Goal: Task Accomplishment & Management: Use online tool/utility

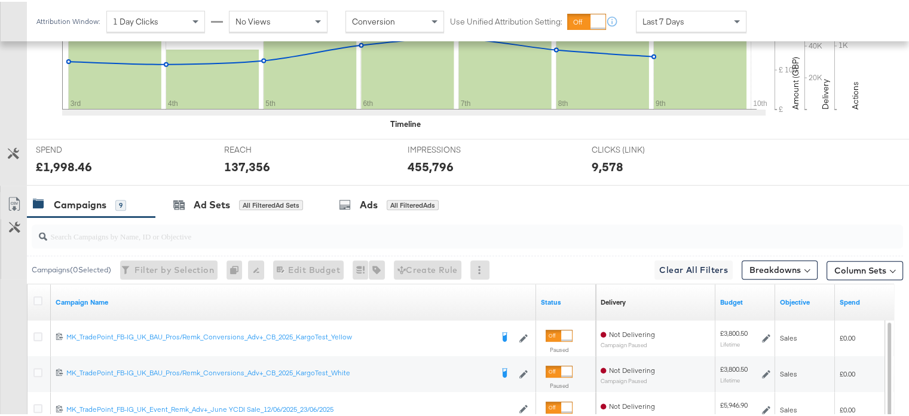
scroll to position [386, 0]
click at [114, 228] on input "search" at bounding box center [436, 227] width 778 height 23
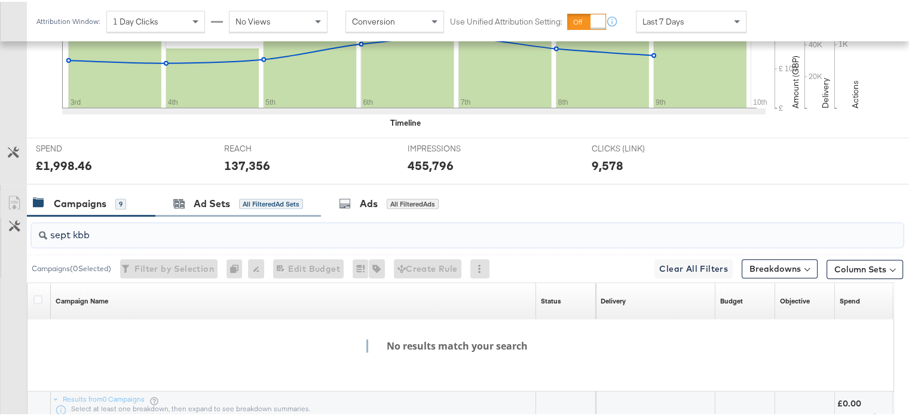
drag, startPoint x: 72, startPoint y: 229, endPoint x: 163, endPoint y: 212, distance: 92.4
click at [163, 212] on div "KPIs Performance & KPIs Customize KPIs ✔ Clicks (Link) ✔ Reach ✔ Impressions ✔ …" at bounding box center [459, 194] width 918 height 635
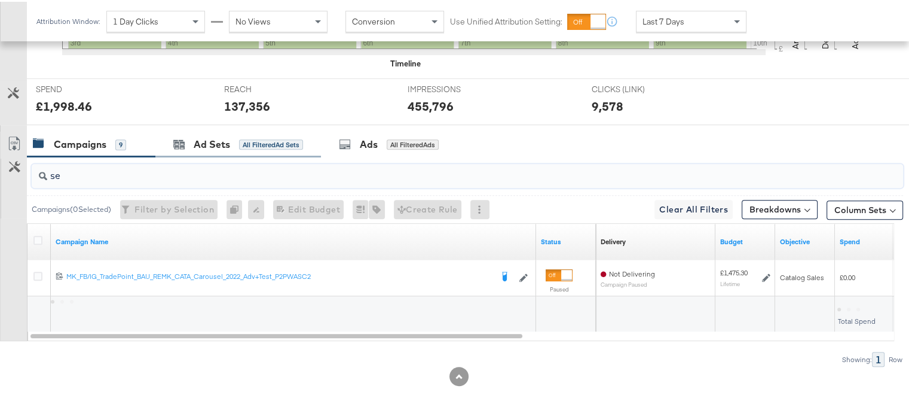
type input "s"
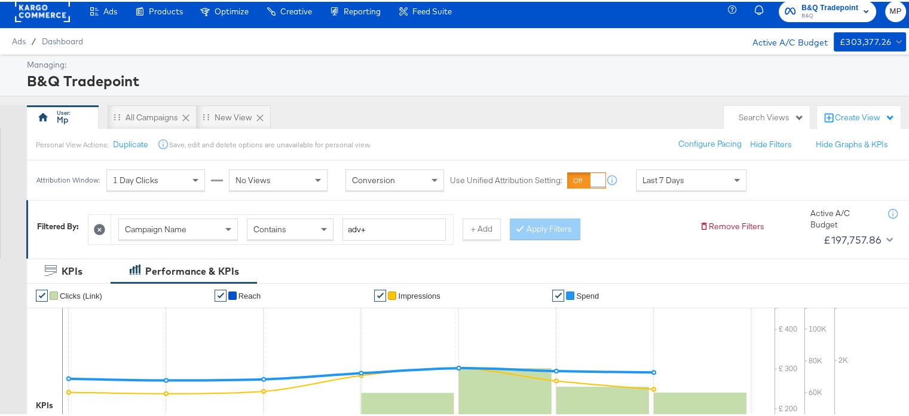
scroll to position [0, 0]
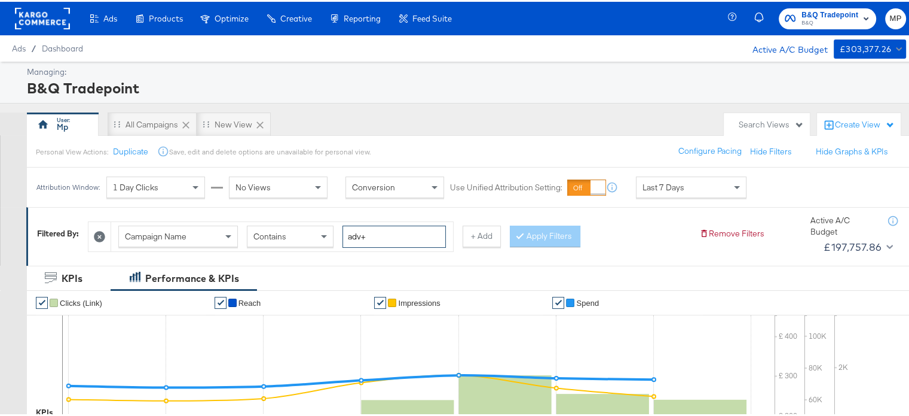
click at [361, 235] on input "adv+" at bounding box center [394, 235] width 103 height 22
type input "a"
type input "sept kbb"
click at [549, 234] on button "Apply Filters" at bounding box center [545, 235] width 71 height 22
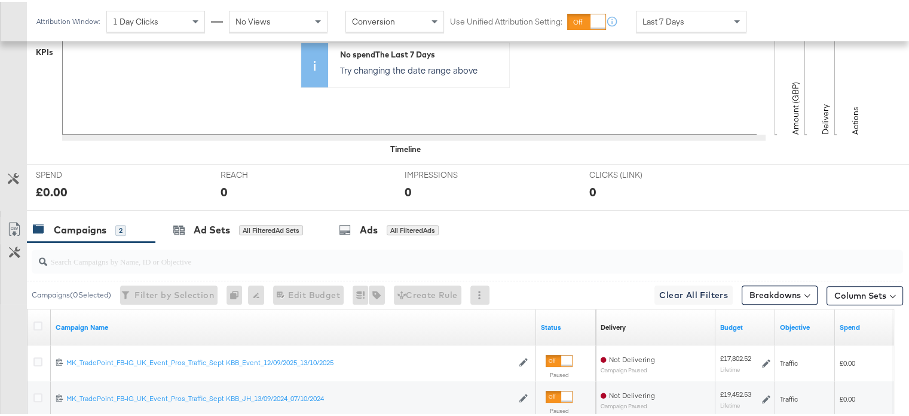
scroll to position [481, 0]
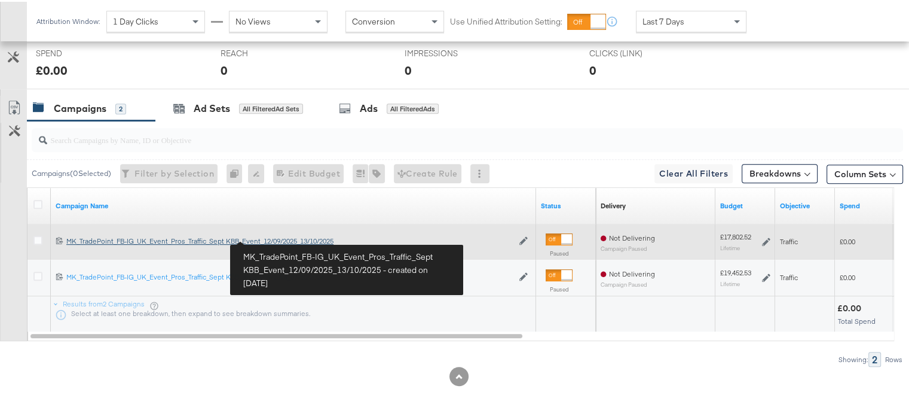
click at [275, 237] on div "MK_TradePoint_FB-IG_UK_Event_Pros_Traffic_Sept KBB_Event_12/09/2025_13/10/2025 …" at bounding box center [289, 239] width 447 height 10
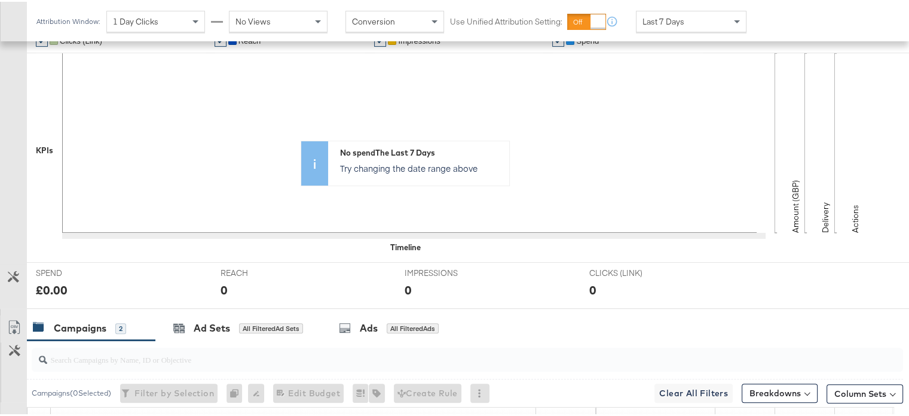
scroll to position [481, 0]
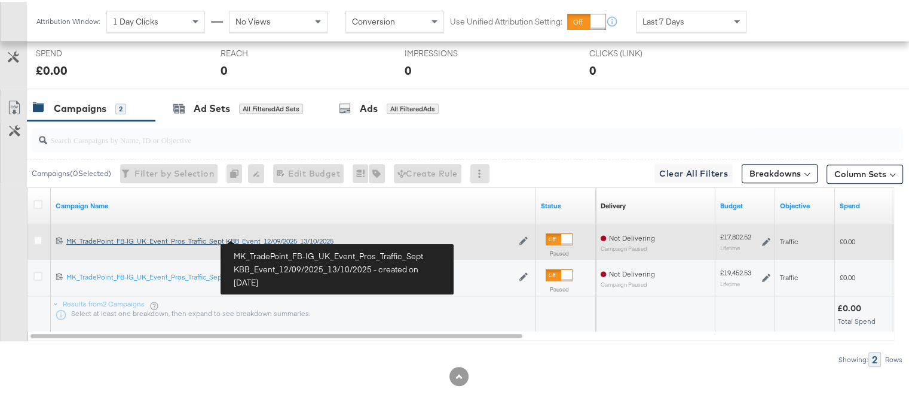
click at [265, 237] on div "MK_TradePoint_FB-IG_UK_Event_Pros_Traffic_Sept KBB_Event_12/09/2025_13/10/2025 …" at bounding box center [289, 239] width 447 height 10
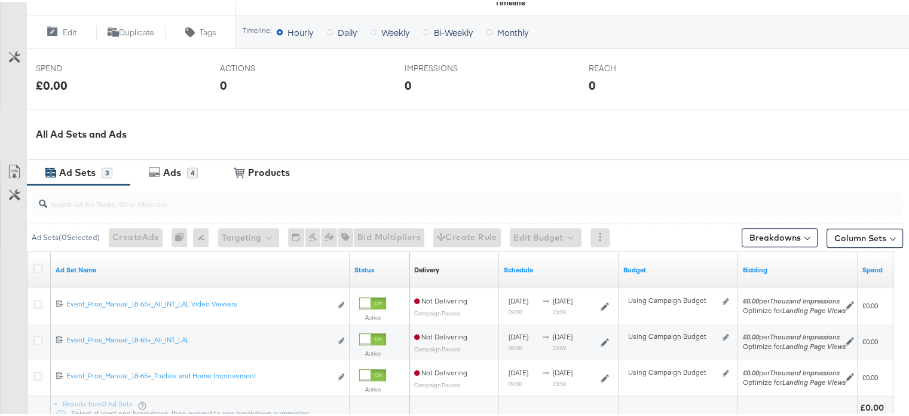
scroll to position [519, 0]
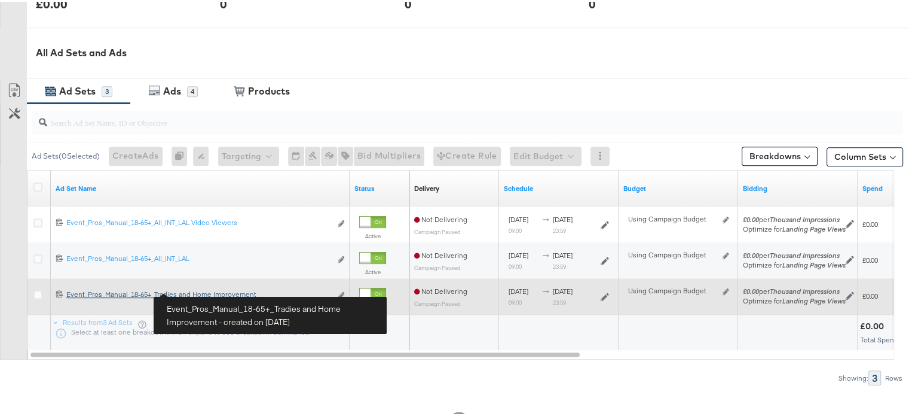
click at [212, 291] on div "Event_Pros_Manual_18-65+_Tradies and Home Improvement Event_Pros_Manual_18-65+_…" at bounding box center [198, 293] width 265 height 10
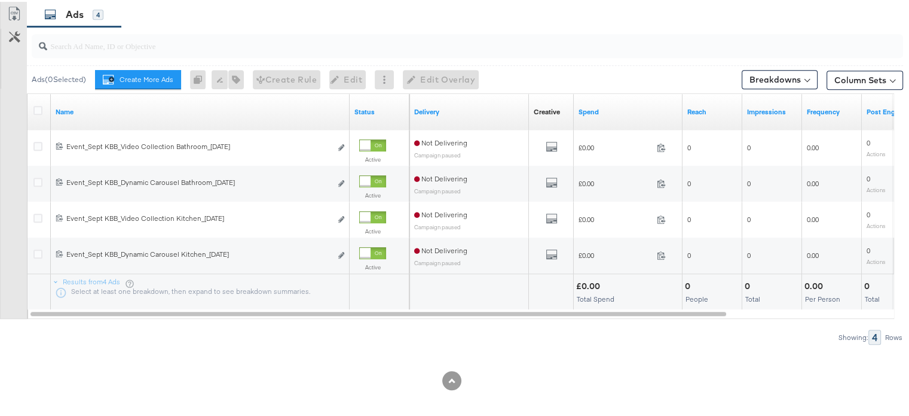
scroll to position [643, 0]
click at [35, 109] on icon at bounding box center [37, 108] width 9 height 9
click at [0, 0] on input "checkbox" at bounding box center [0, 0] width 0 height 0
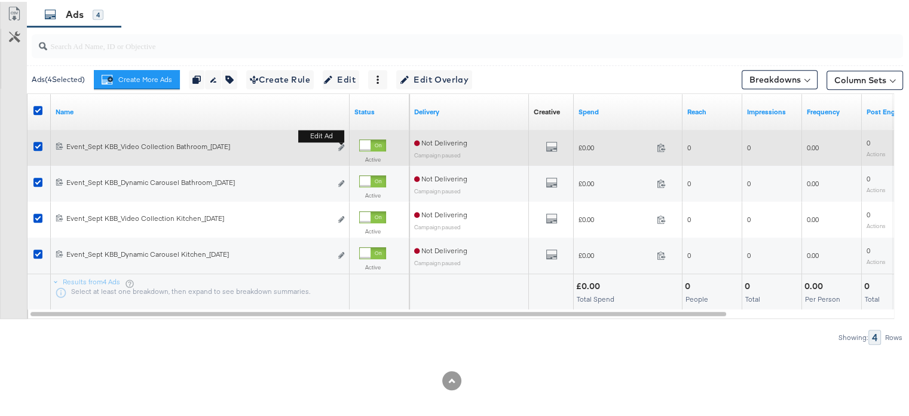
click at [338, 150] on div "Edit ad" at bounding box center [338, 146] width 14 height 13
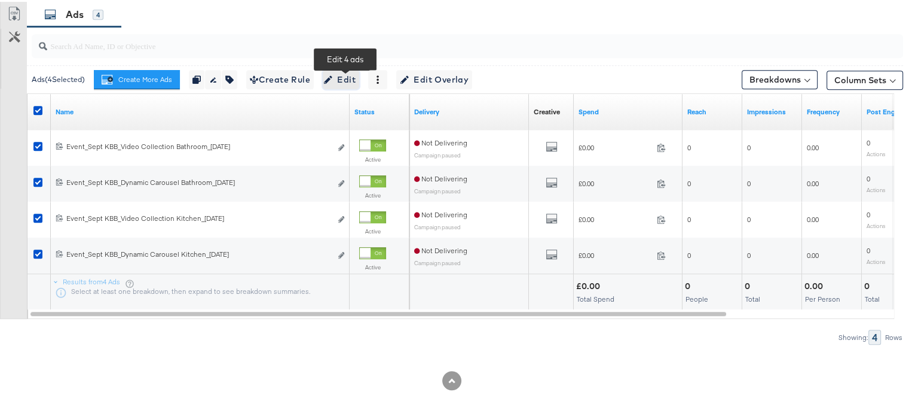
click at [342, 82] on span "Edit" at bounding box center [340, 78] width 29 height 15
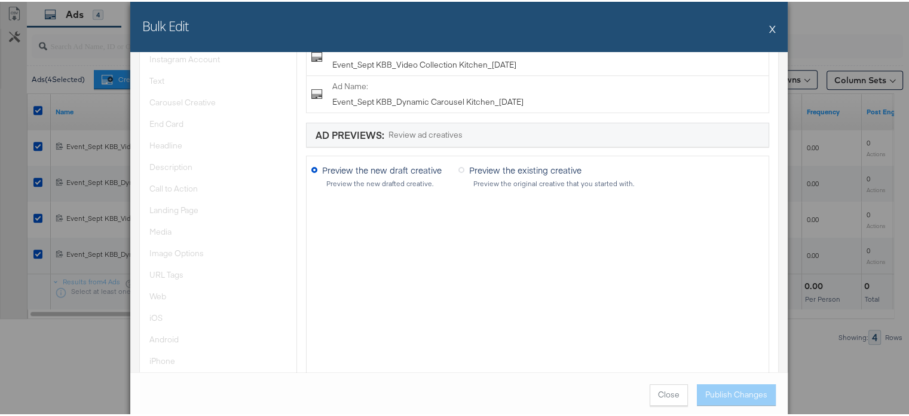
scroll to position [108, 0]
click at [347, 219] on div at bounding box center [537, 303] width 453 height 338
click at [769, 29] on button "X" at bounding box center [772, 27] width 7 height 24
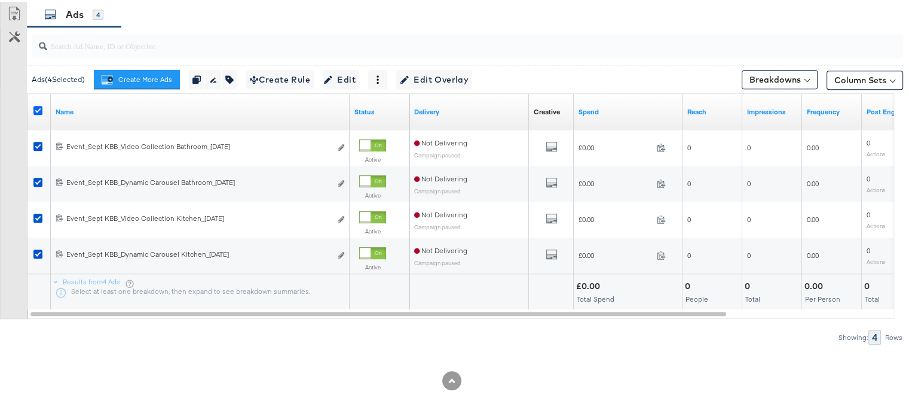
click at [38, 109] on icon at bounding box center [37, 108] width 9 height 9
click at [0, 0] on input "checkbox" at bounding box center [0, 0] width 0 height 0
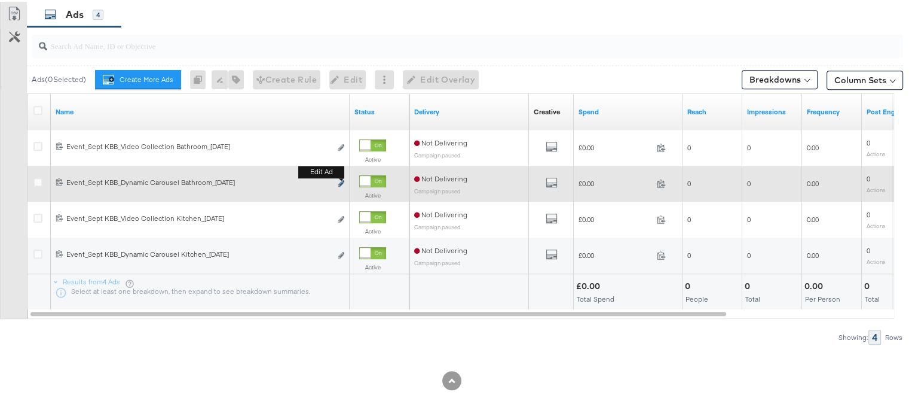
click at [340, 181] on icon "link" at bounding box center [341, 181] width 6 height 7
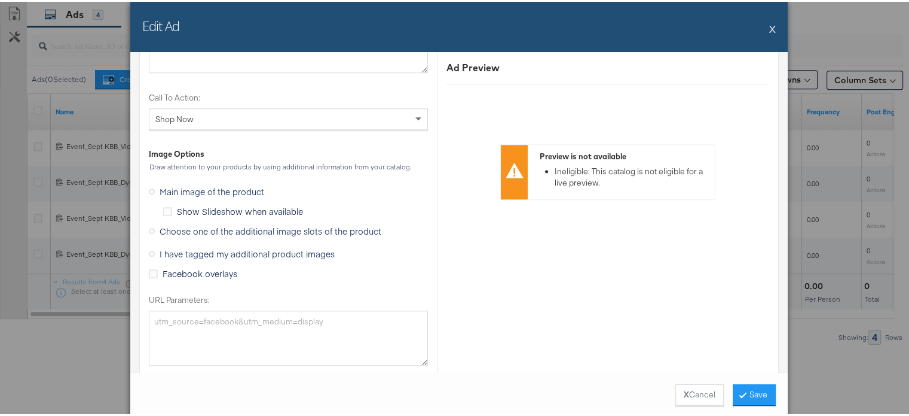
scroll to position [1193, 0]
click at [153, 228] on label "Choose one of the additional image slots of the product" at bounding box center [267, 230] width 237 height 18
click at [0, 0] on input "Choose one of the additional image slots of the product" at bounding box center [0, 0] width 0 height 0
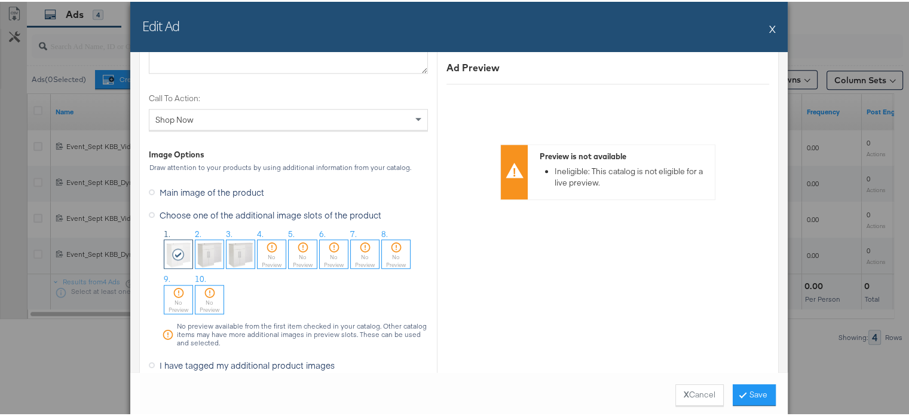
click at [772, 25] on div "Edit Ad X" at bounding box center [459, 25] width 658 height 50
click at [769, 26] on button "X" at bounding box center [772, 27] width 7 height 24
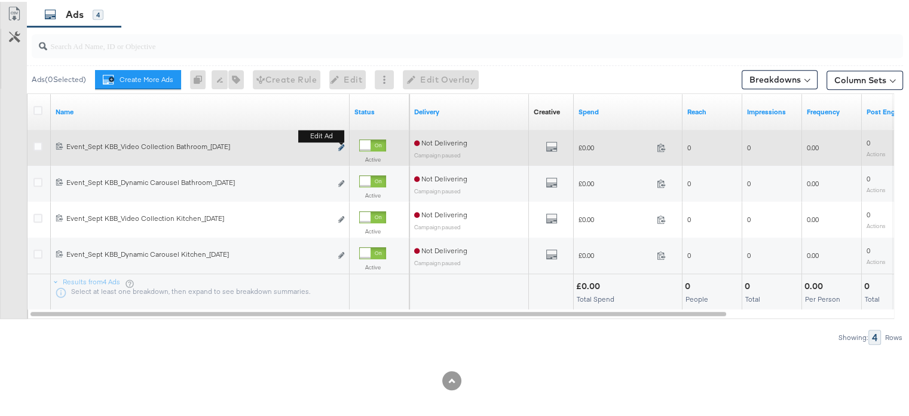
click at [340, 145] on icon "link" at bounding box center [341, 145] width 6 height 7
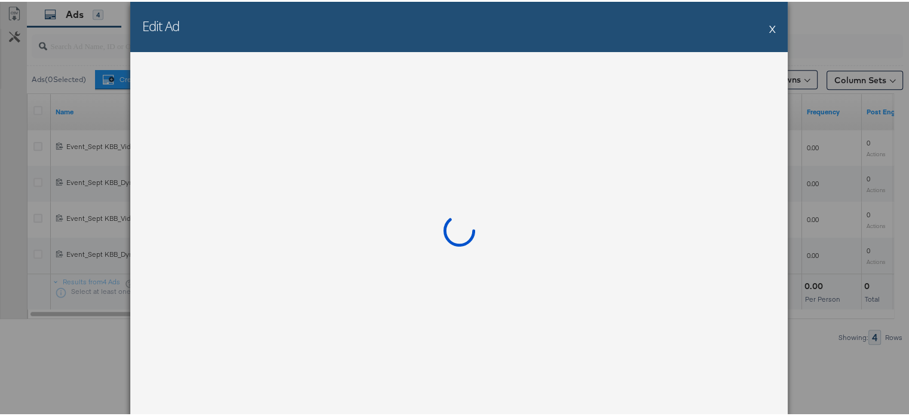
click at [769, 28] on button "X" at bounding box center [772, 27] width 7 height 24
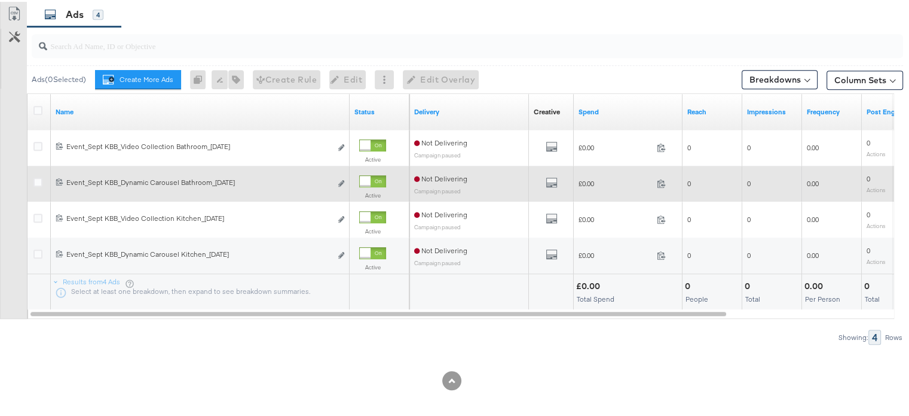
click at [342, 191] on div "120232197175810498 Event_Sept KBB_Dynamic Carousel Bathroom_[DATE] Event_Sept K…" at bounding box center [200, 182] width 299 height 22
click at [341, 183] on icon "link" at bounding box center [341, 181] width 6 height 7
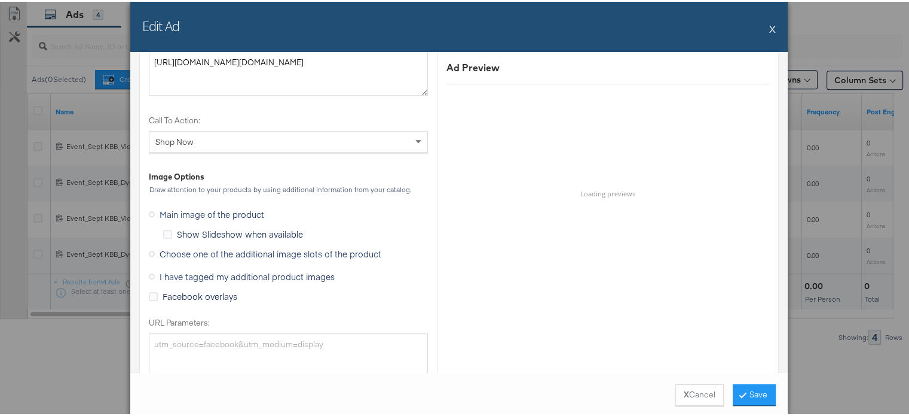
scroll to position [1300, 0]
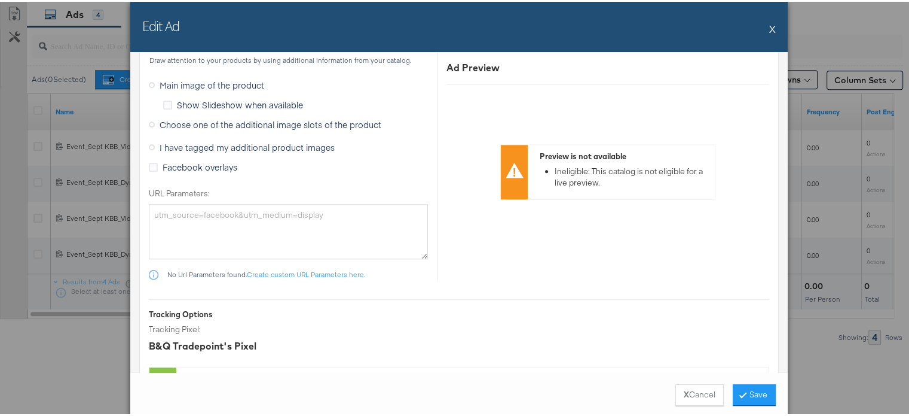
click at [149, 120] on icon at bounding box center [152, 123] width 6 height 6
click at [0, 0] on input "Choose one of the additional image slots of the product" at bounding box center [0, 0] width 0 height 0
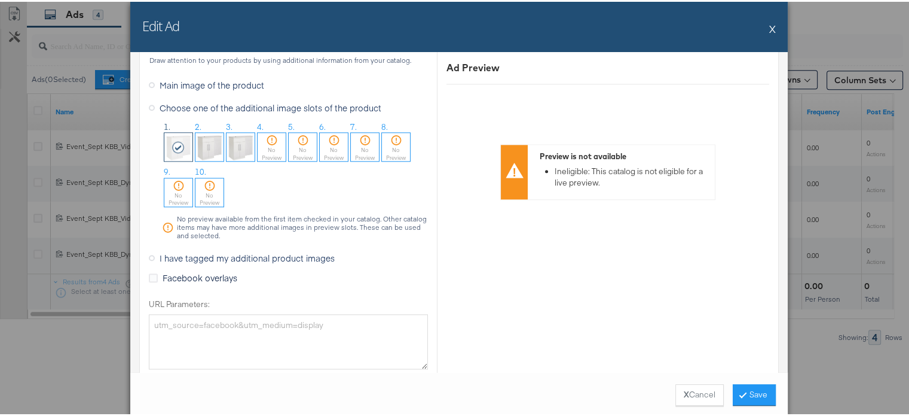
scroll to position [1247, 0]
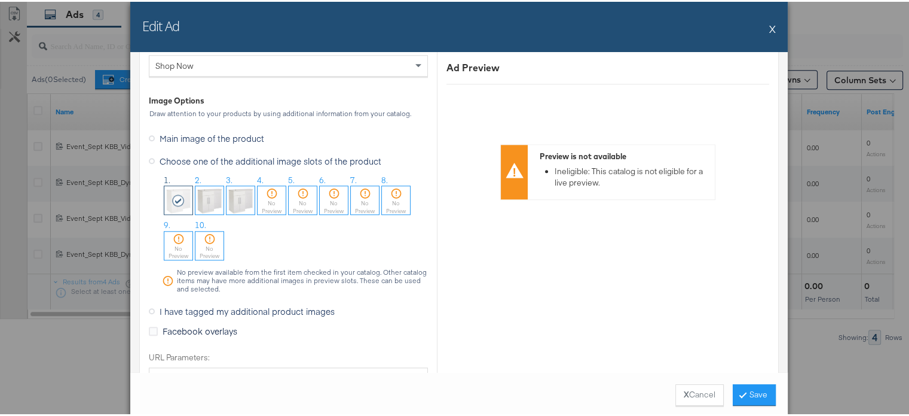
click at [769, 25] on button "X" at bounding box center [772, 27] width 7 height 24
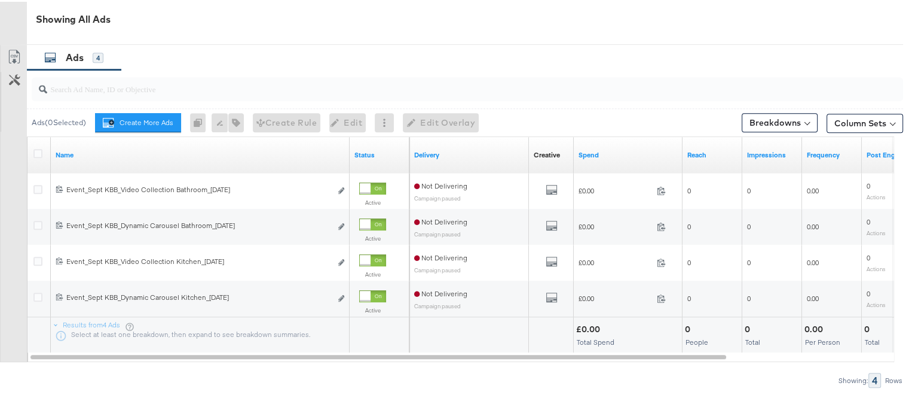
scroll to position [599, 0]
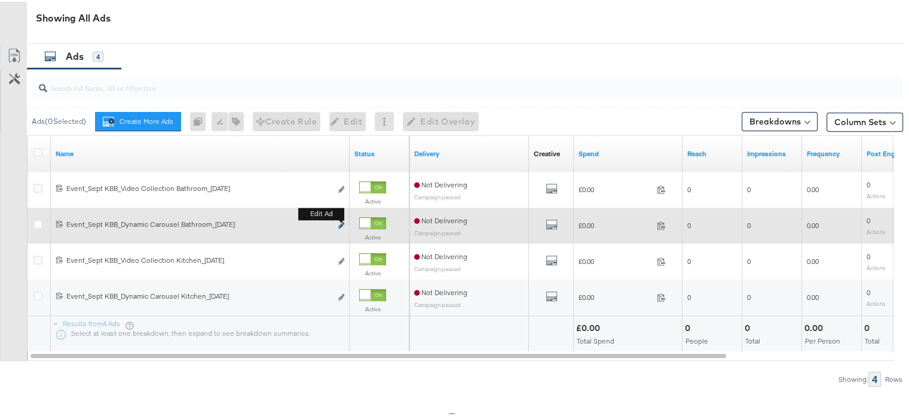
click at [339, 224] on icon "link" at bounding box center [341, 223] width 6 height 7
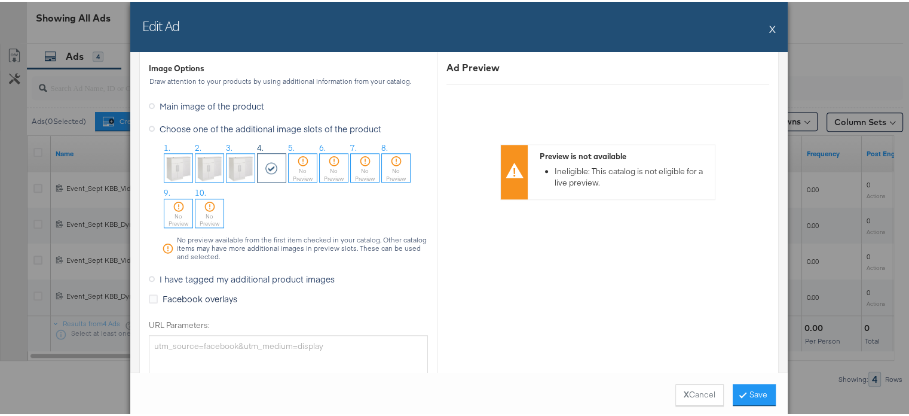
scroll to position [1279, 0]
click at [769, 26] on button "X" at bounding box center [772, 27] width 7 height 24
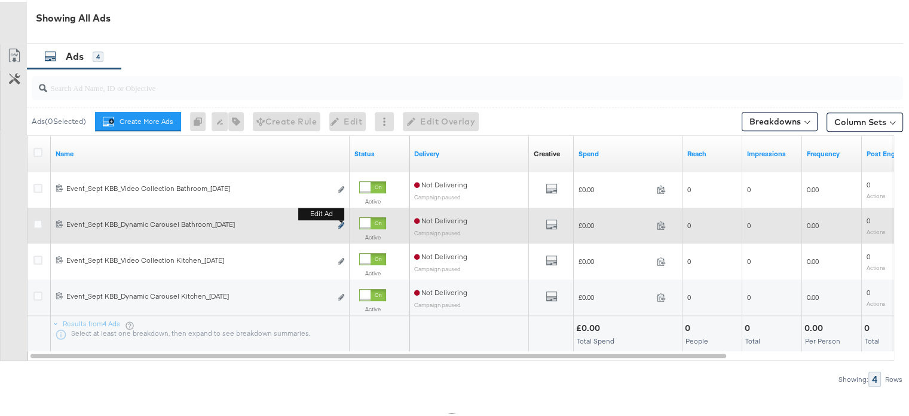
click at [340, 227] on icon "link" at bounding box center [341, 223] width 6 height 7
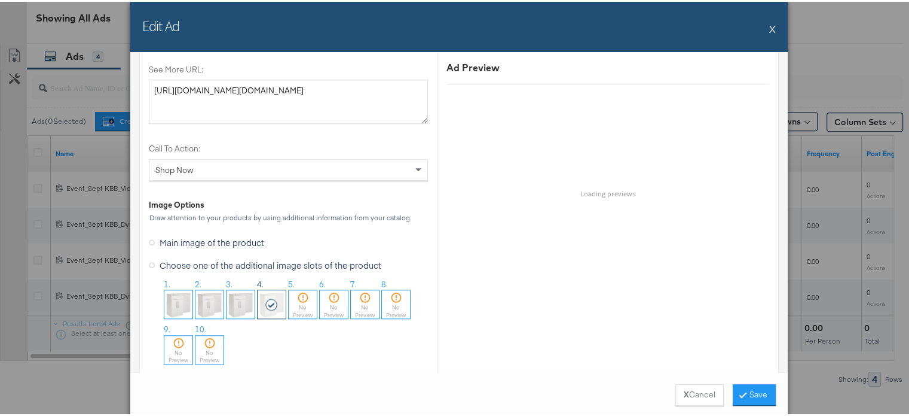
scroll to position [1252, 0]
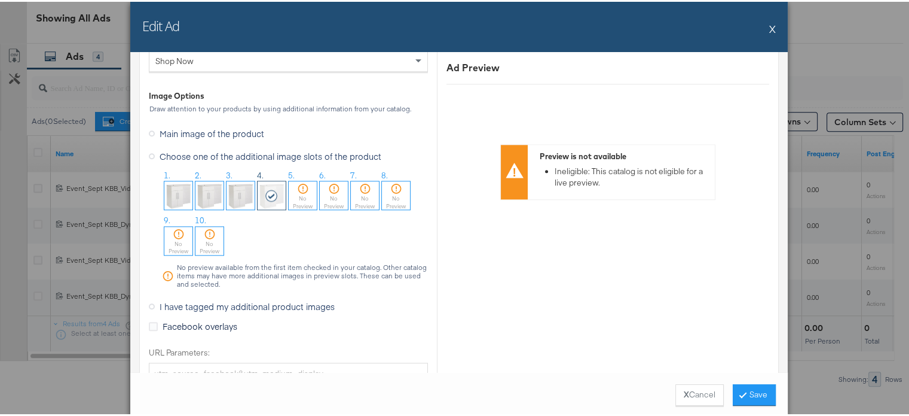
click at [218, 188] on img at bounding box center [210, 193] width 28 height 28
click at [267, 191] on img at bounding box center [272, 193] width 28 height 28
click at [765, 23] on div "Edit Ad X" at bounding box center [459, 25] width 658 height 50
click at [773, 29] on div "Edit Ad X" at bounding box center [459, 25] width 658 height 50
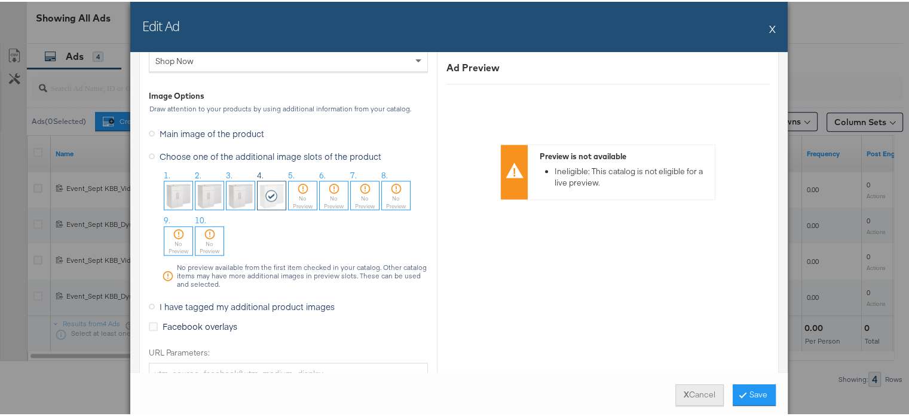
click at [697, 386] on button "X Cancel" at bounding box center [700, 393] width 48 height 22
